Goal: Navigation & Orientation: Find specific page/section

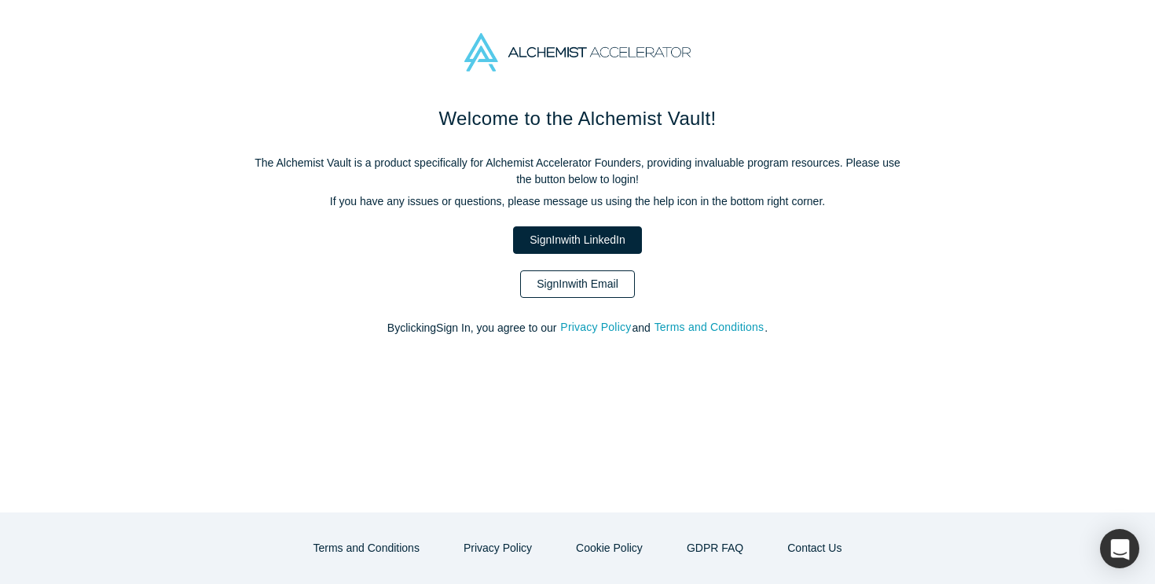
click at [596, 284] on link "Sign In with Email" at bounding box center [577, 284] width 115 height 28
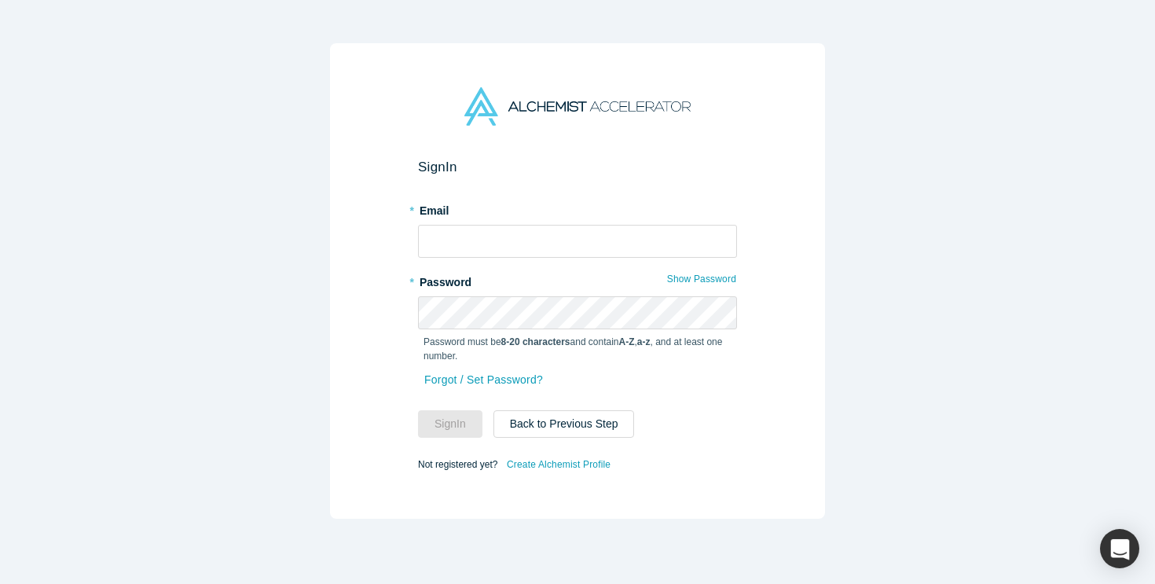
click at [515, 260] on form "Sign In * Email * Password Show Password Password must be 8-20 characters and c…" at bounding box center [577, 317] width 319 height 316
click at [550, 239] on input "text" at bounding box center [577, 241] width 319 height 33
type input "[PERSON_NAME][EMAIL_ADDRESS][DOMAIN_NAME]"
click at [435, 437] on button "Sign In" at bounding box center [450, 424] width 64 height 28
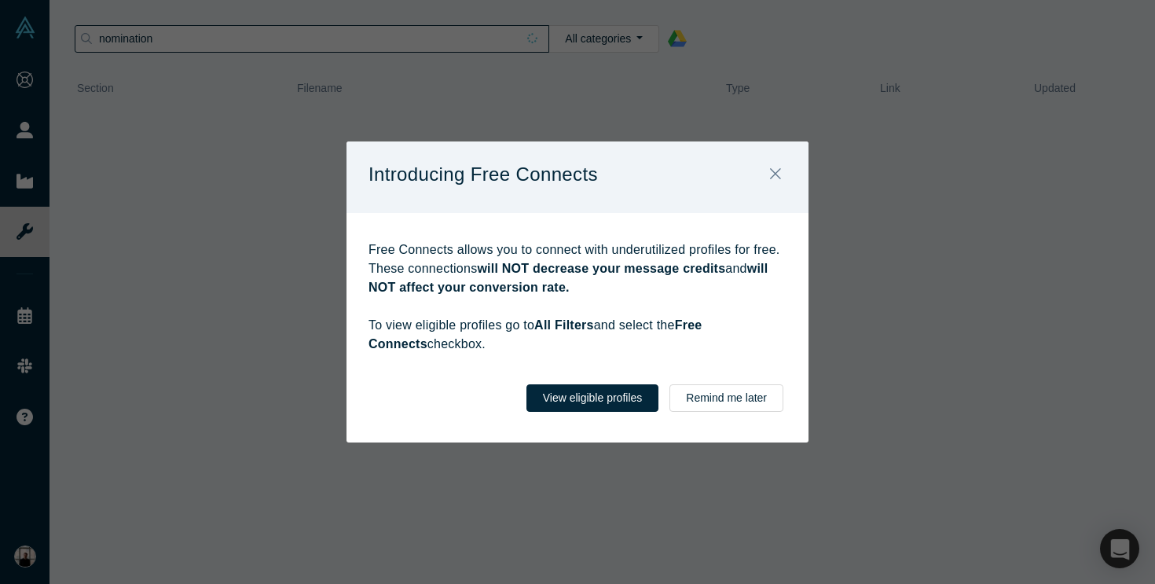
click at [660, 363] on div "Free Connects allows you to connect with underutilized profiles for free. These…" at bounding box center [578, 289] width 462 height 152
click at [703, 263] on strong "will NOT decrease your message credits" at bounding box center [601, 268] width 248 height 13
click at [754, 373] on div "View eligible profiles Remind me later" at bounding box center [578, 404] width 462 height 78
click at [736, 405] on button "Remind me later" at bounding box center [727, 398] width 114 height 28
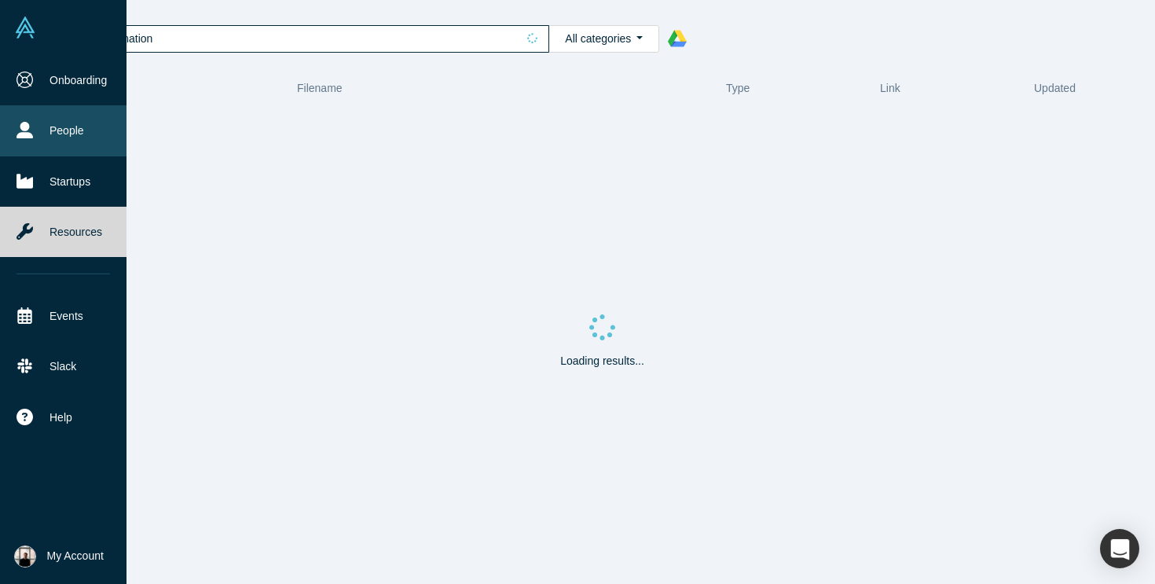
click at [61, 138] on link "People" at bounding box center [63, 130] width 127 height 50
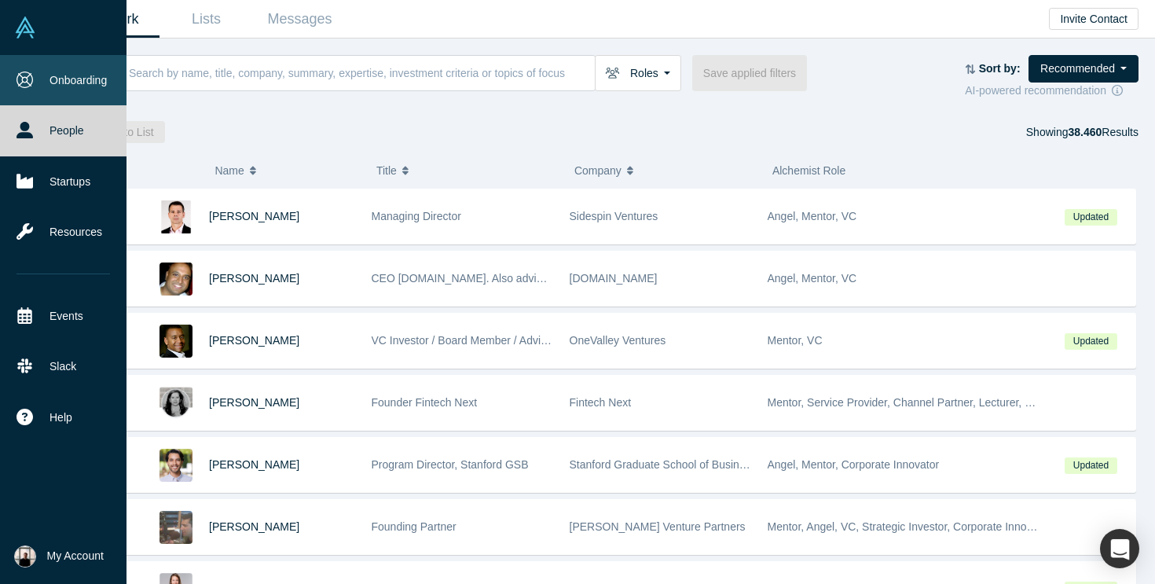
click at [37, 86] on link "Onboarding" at bounding box center [63, 80] width 127 height 50
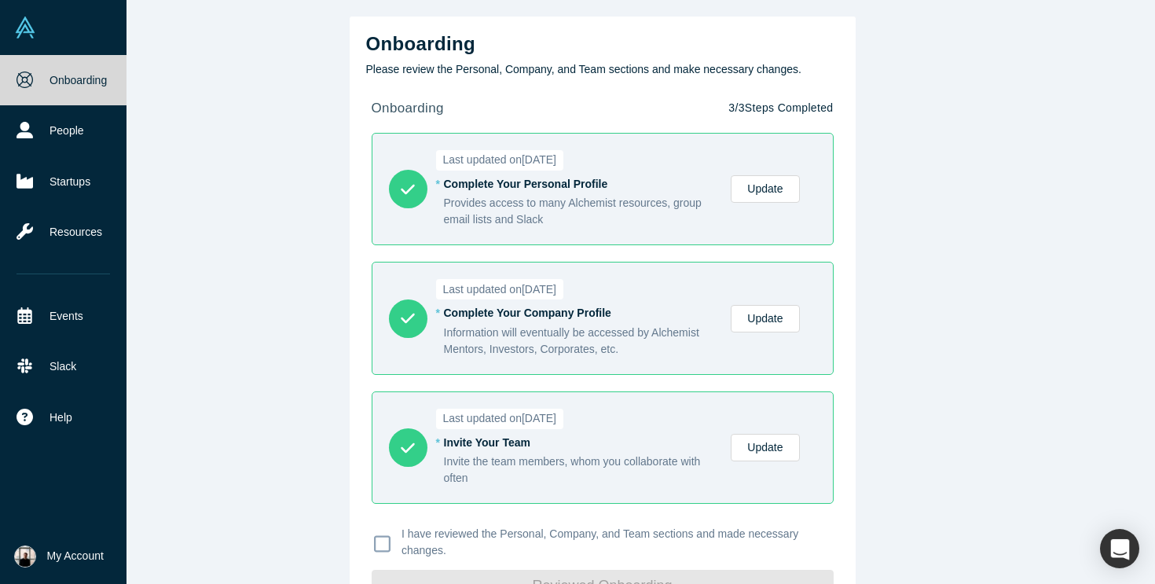
click at [31, 35] on img at bounding box center [25, 28] width 22 height 22
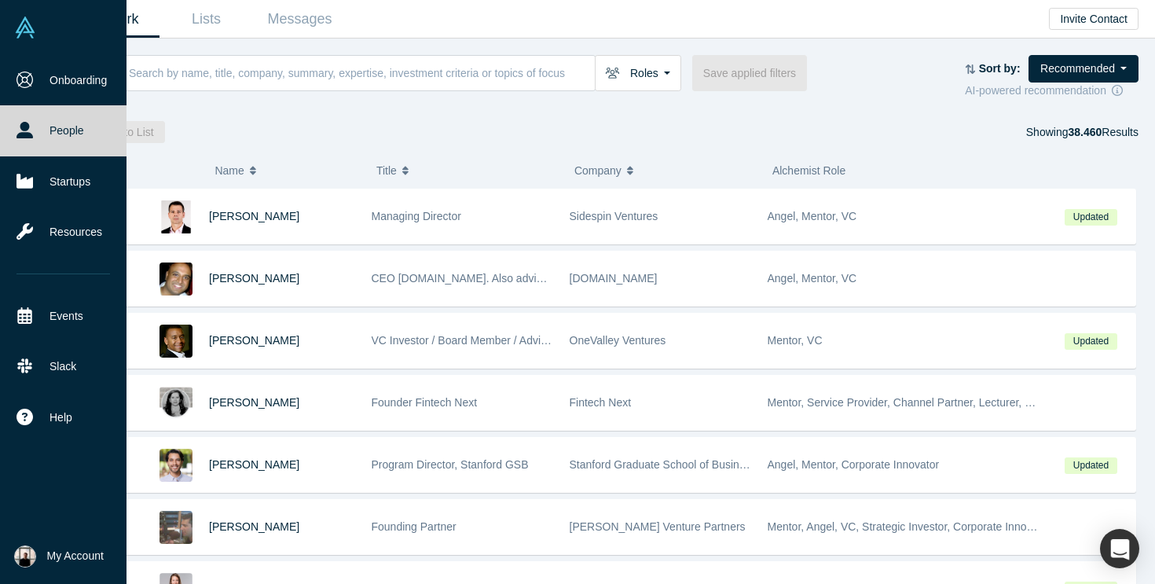
click at [83, 551] on span "My Account" at bounding box center [75, 556] width 57 height 17
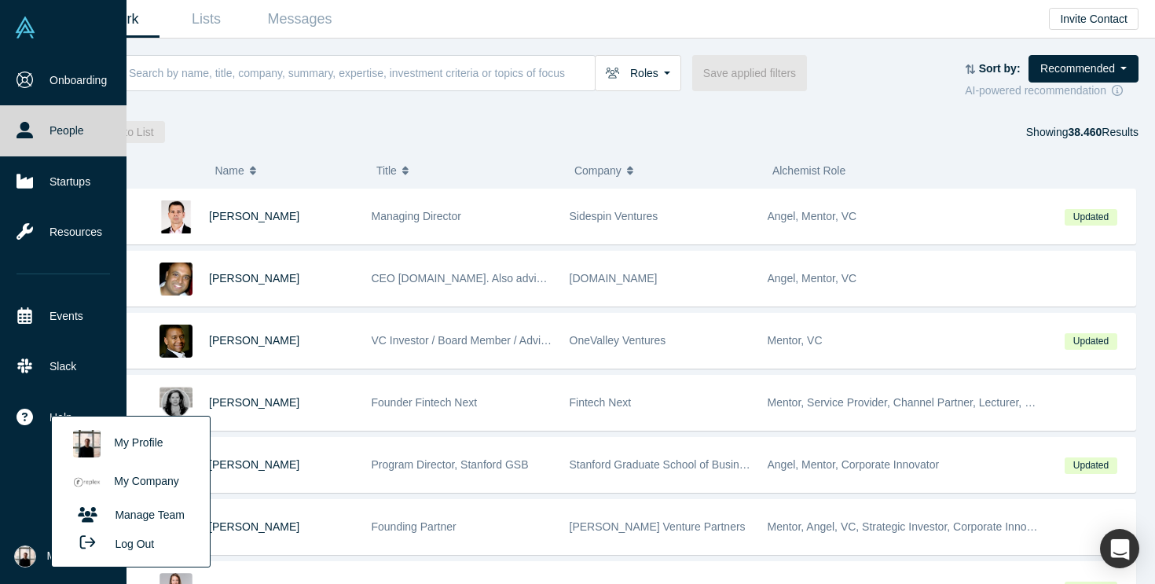
click at [24, 467] on div "Onboarding People Startups Resources Events Slack Help Contact Us GDPR" at bounding box center [63, 292] width 127 height 474
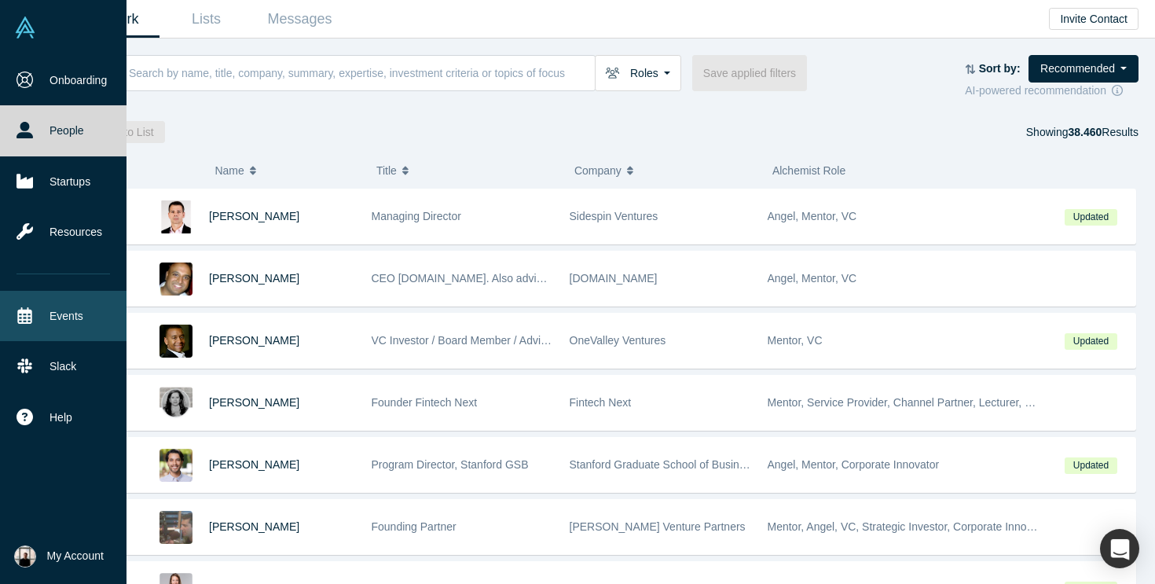
click at [75, 308] on link "Events" at bounding box center [63, 316] width 127 height 50
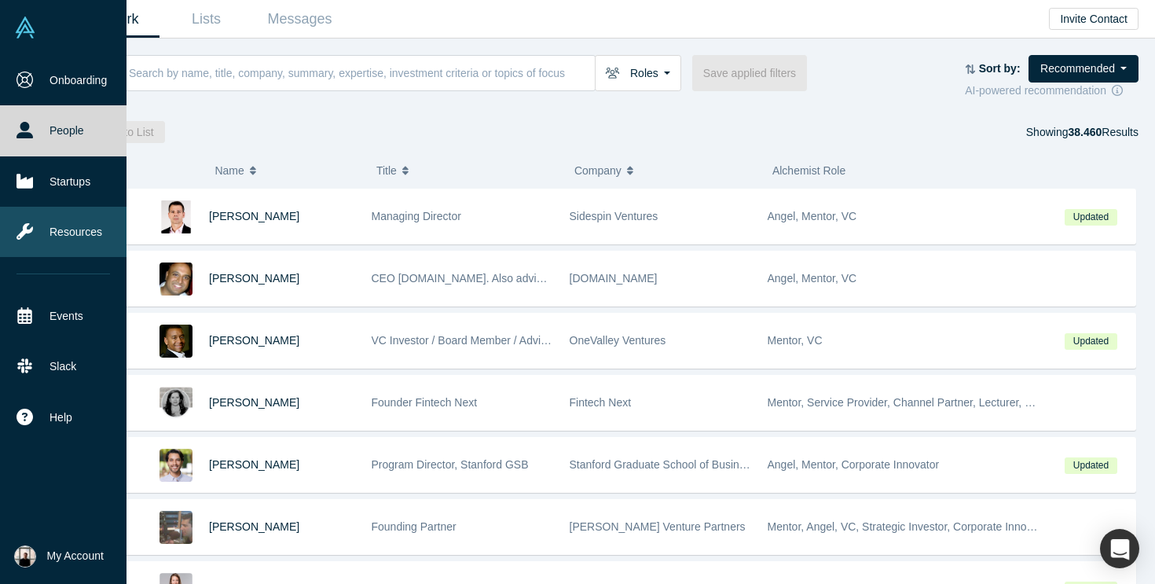
click at [94, 239] on link "Resources" at bounding box center [63, 232] width 127 height 50
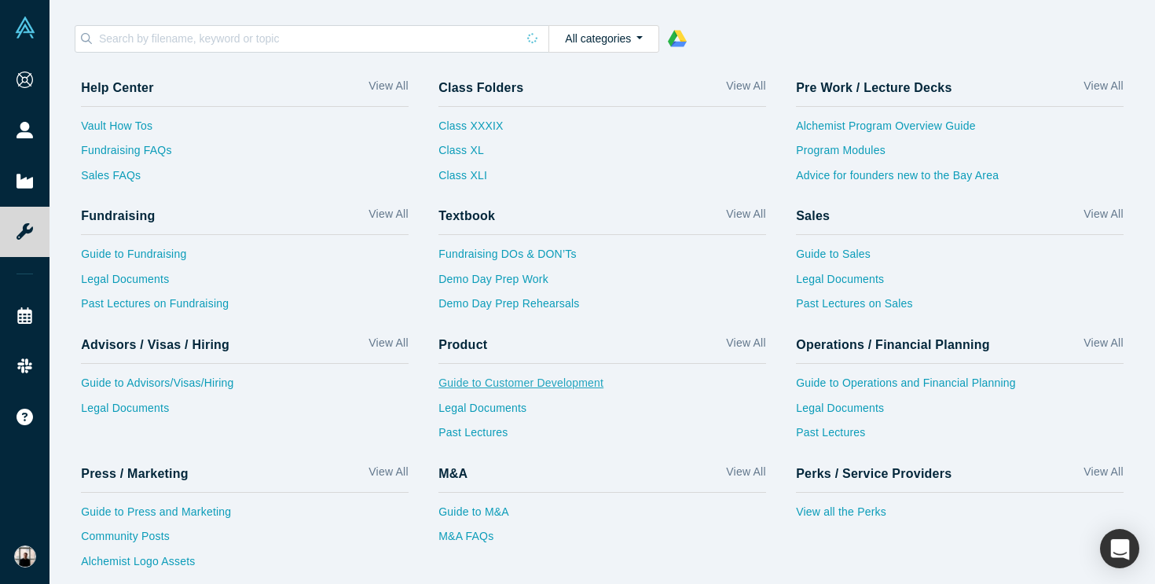
click at [504, 388] on link "Guide to Customer Development" at bounding box center [602, 387] width 328 height 25
